Goal: Task Accomplishment & Management: Use online tool/utility

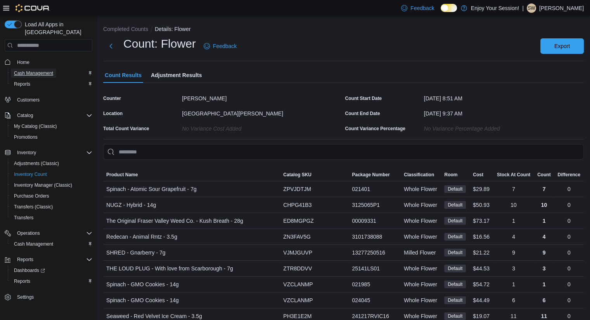
click at [26, 69] on span "Cash Management" at bounding box center [33, 73] width 39 height 9
